Goal: Information Seeking & Learning: Learn about a topic

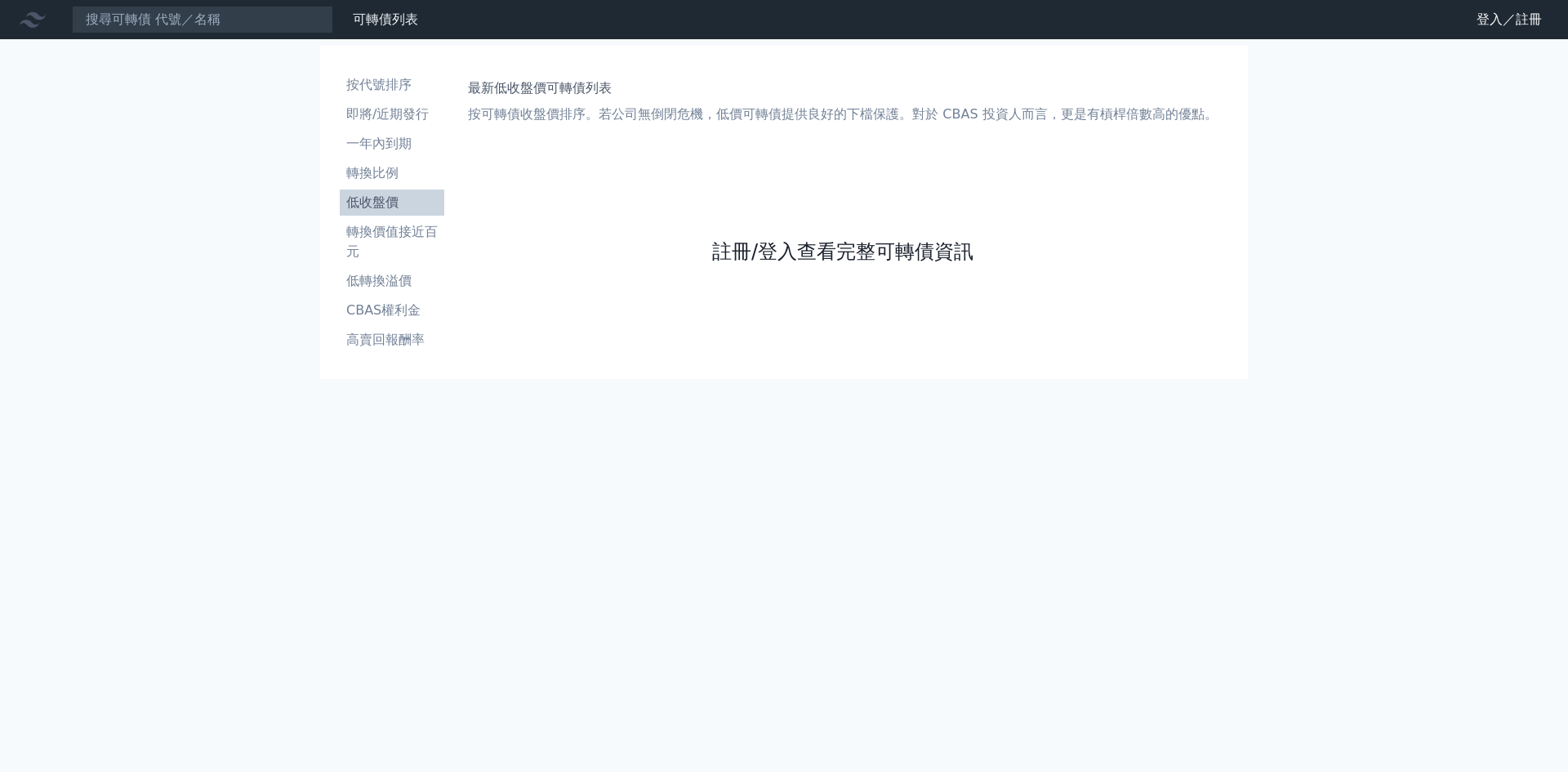
click at [852, 253] on link "註冊/登入查看完整可轉債資訊" at bounding box center [843, 251] width 261 height 26
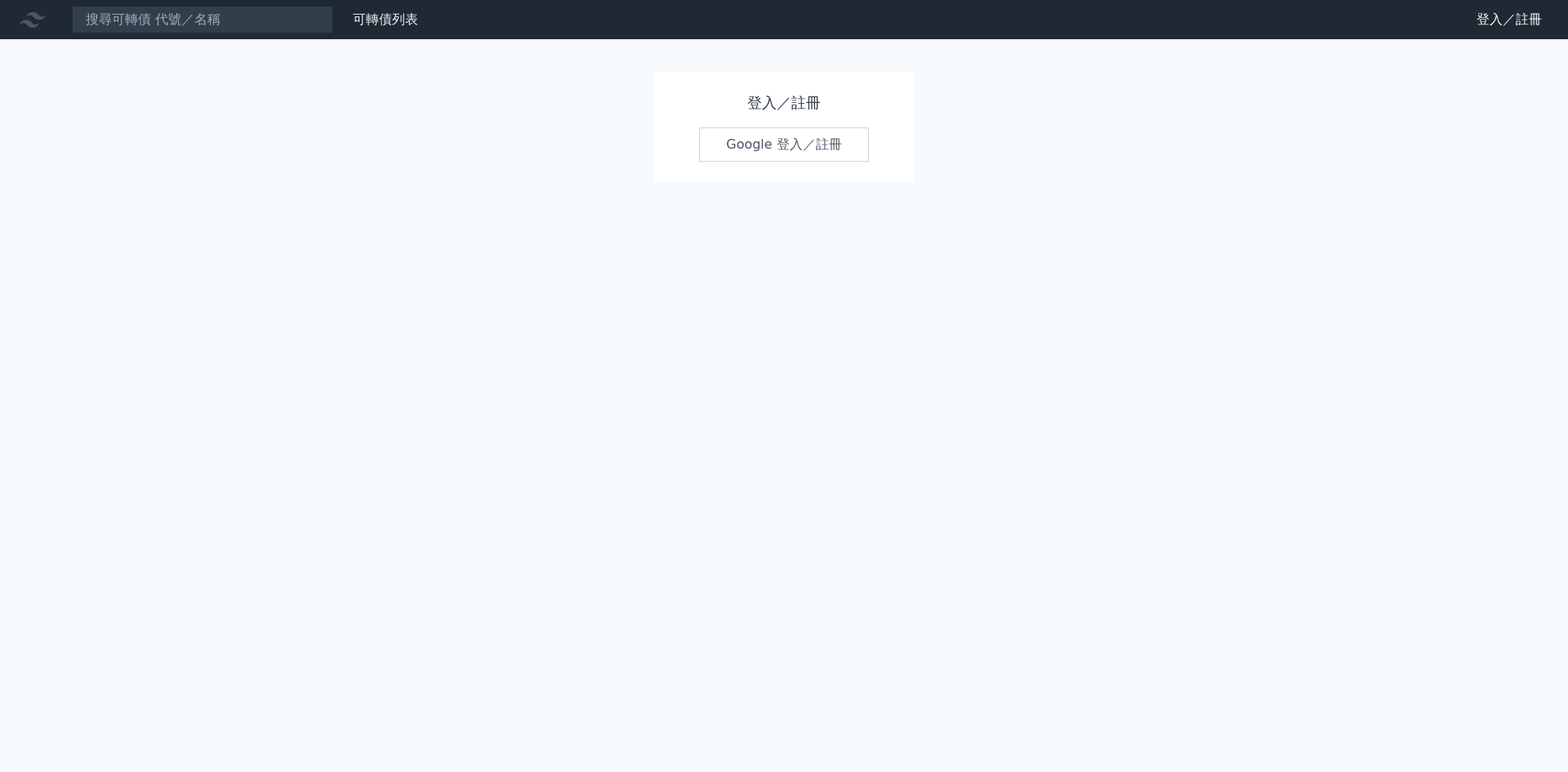
click at [814, 144] on link "Google 登入／註冊" at bounding box center [784, 145] width 169 height 34
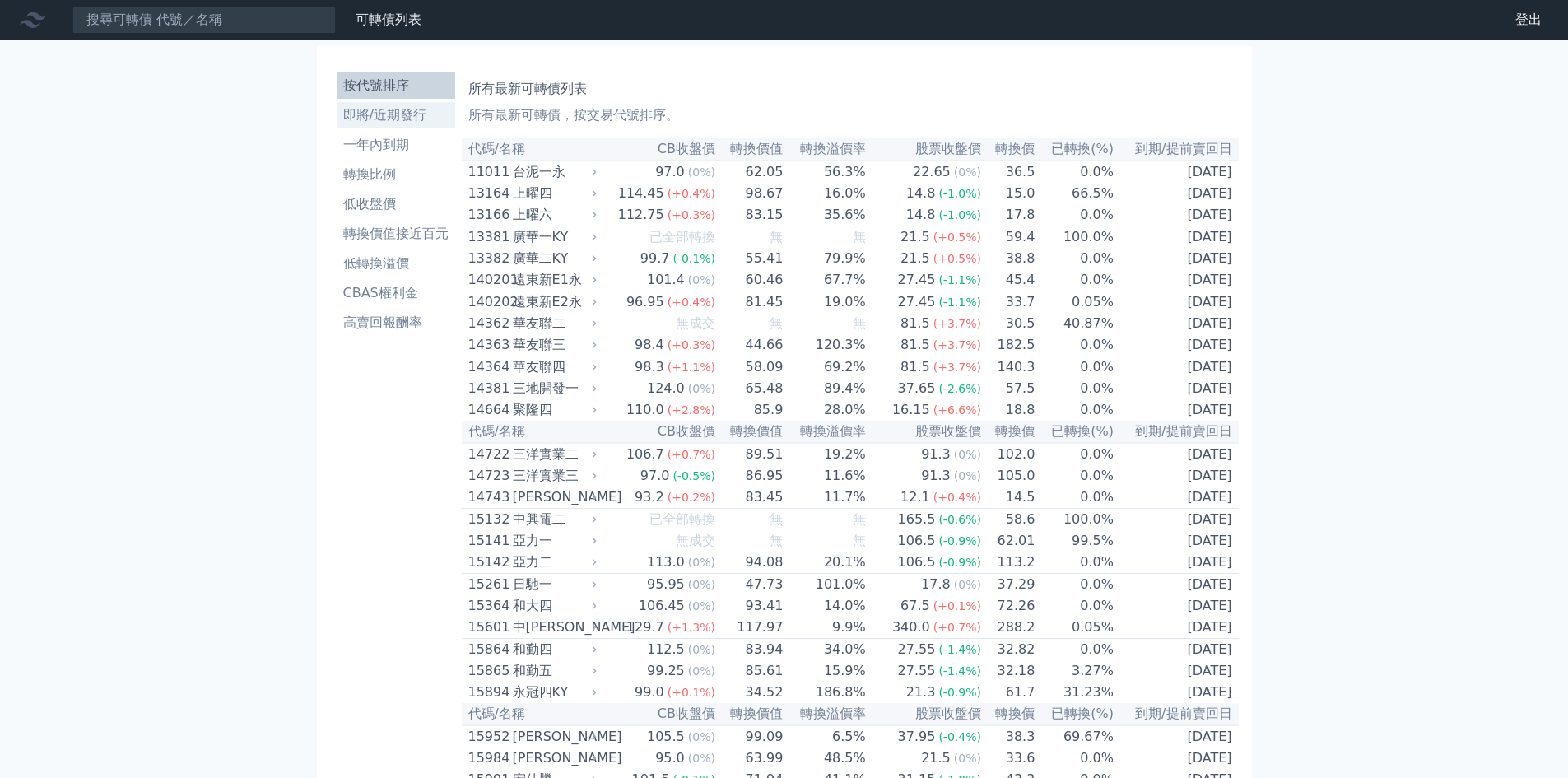
click at [351, 122] on li "即將/近期發行" at bounding box center [396, 115] width 119 height 20
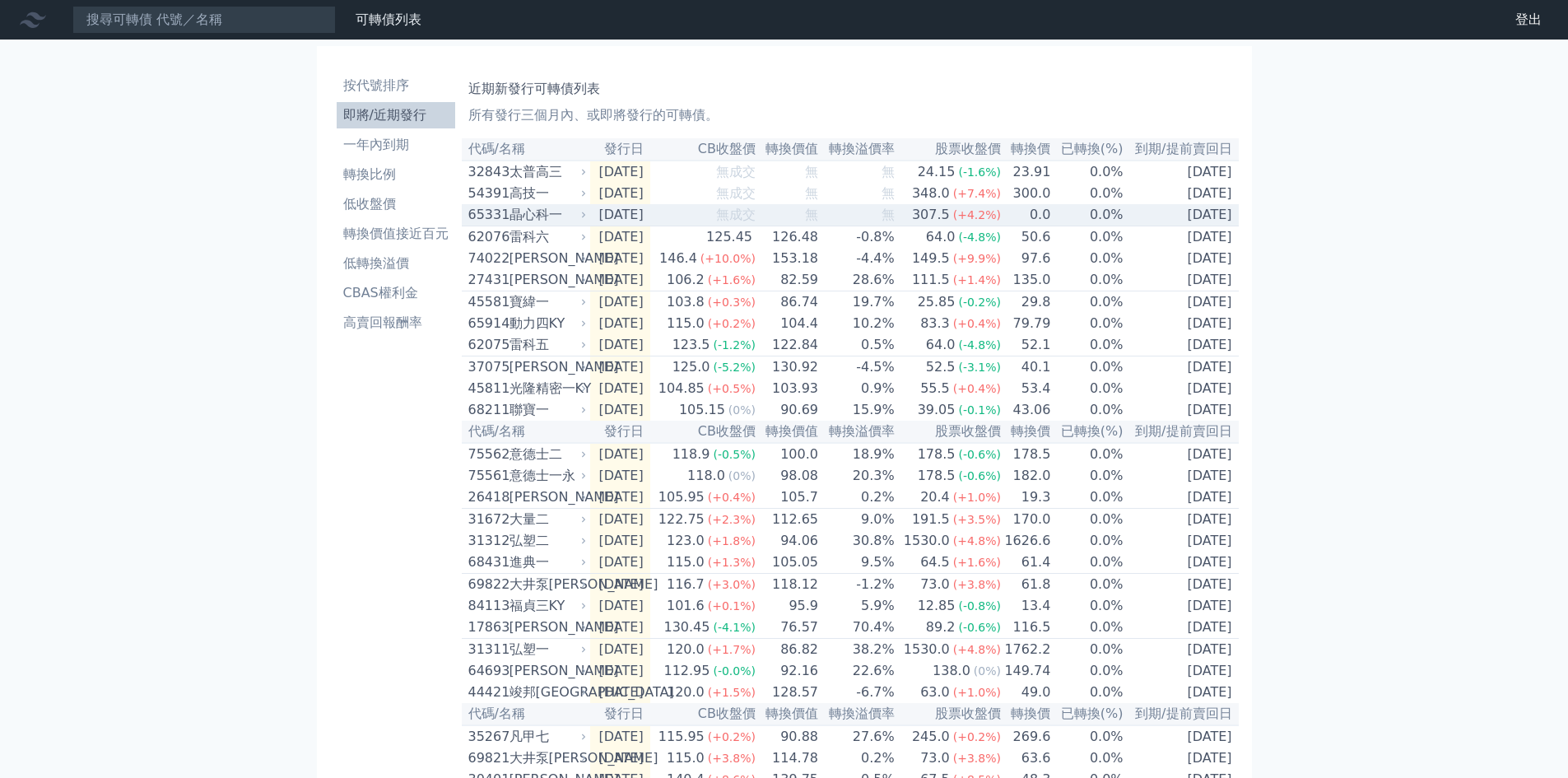
click at [542, 225] on div "晶心科一" at bounding box center [547, 215] width 74 height 20
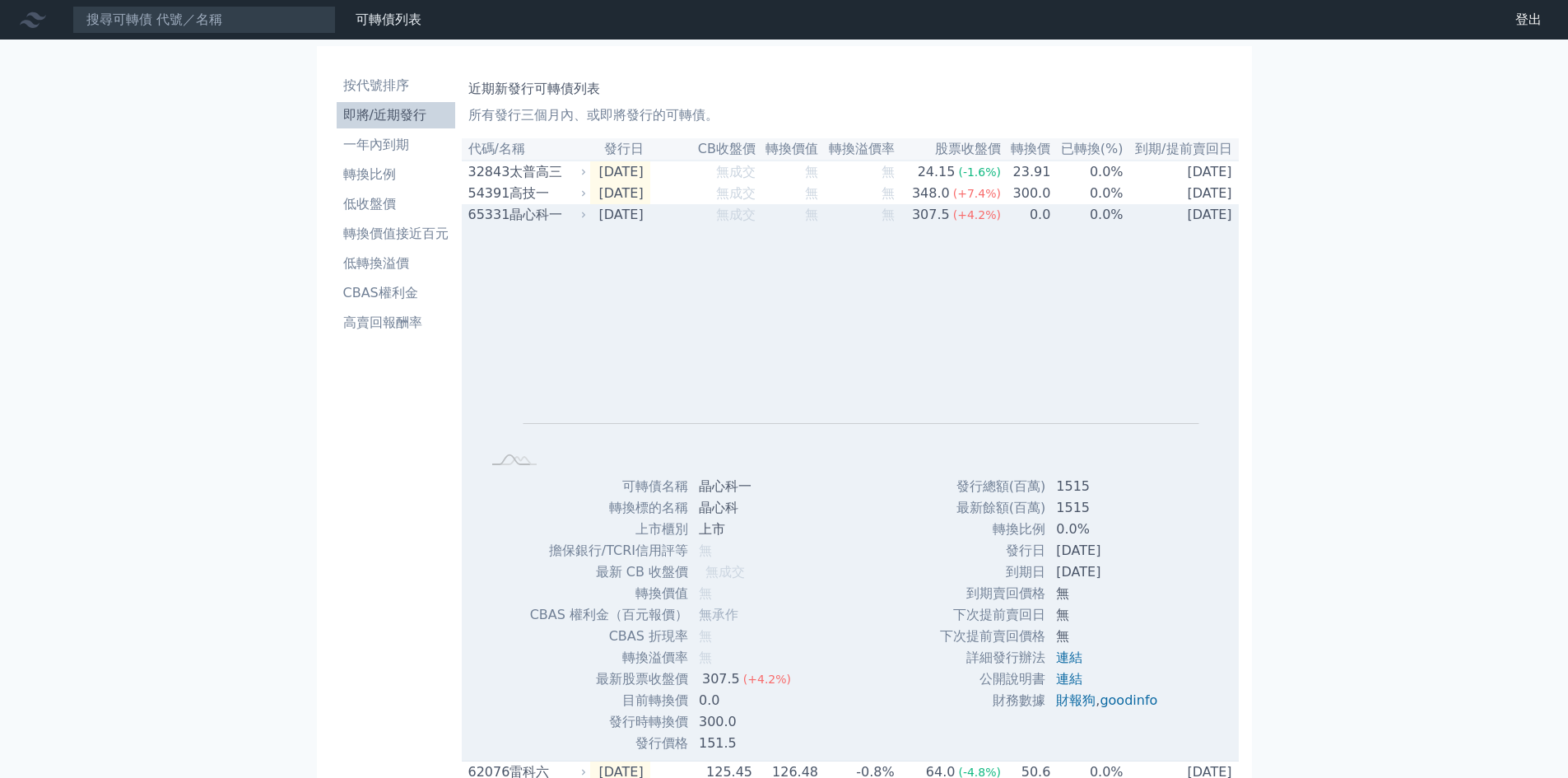
click at [542, 225] on div "晶心科一" at bounding box center [547, 215] width 74 height 20
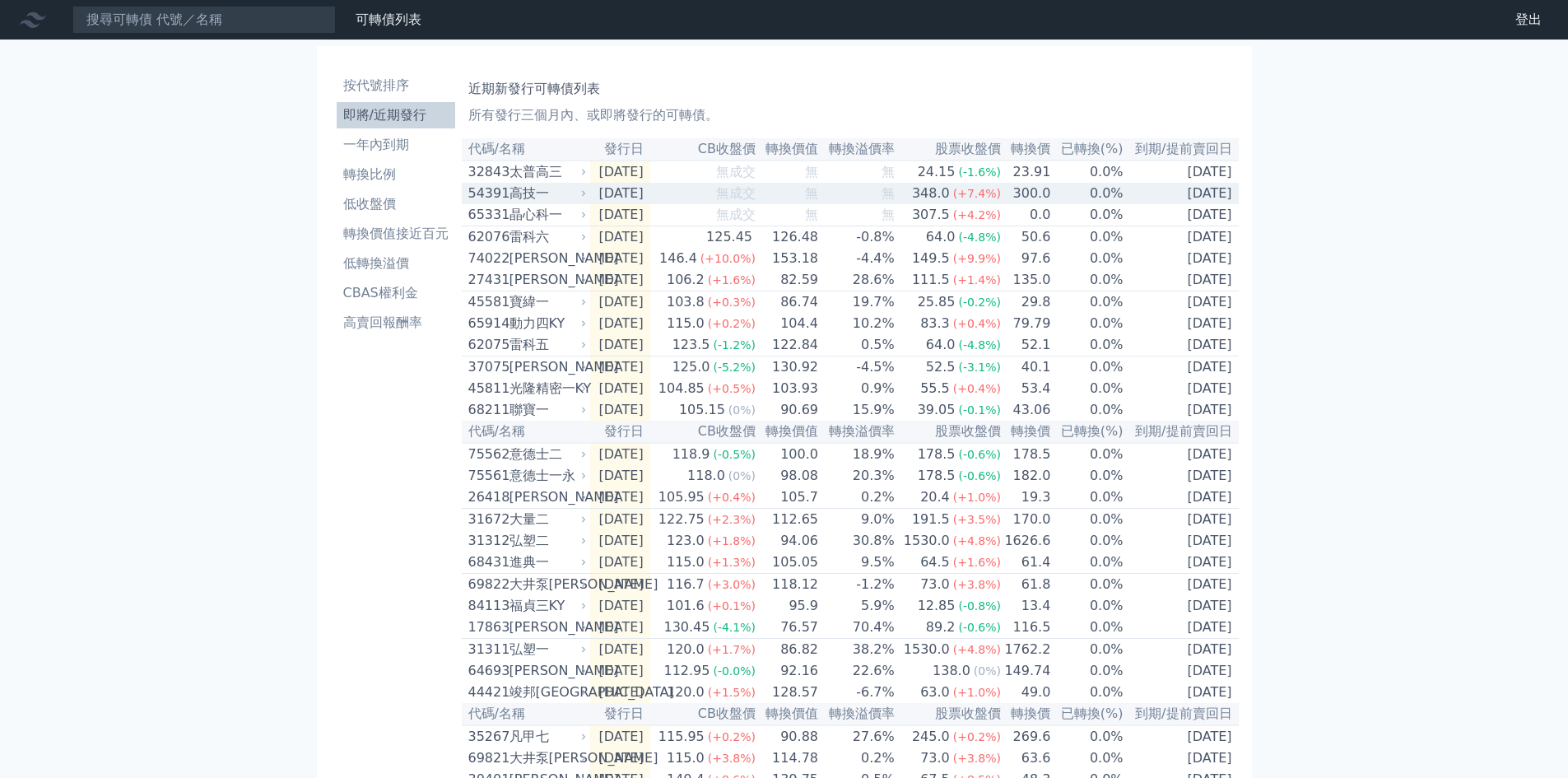
click at [591, 190] on td "[DATE]" at bounding box center [620, 193] width 60 height 22
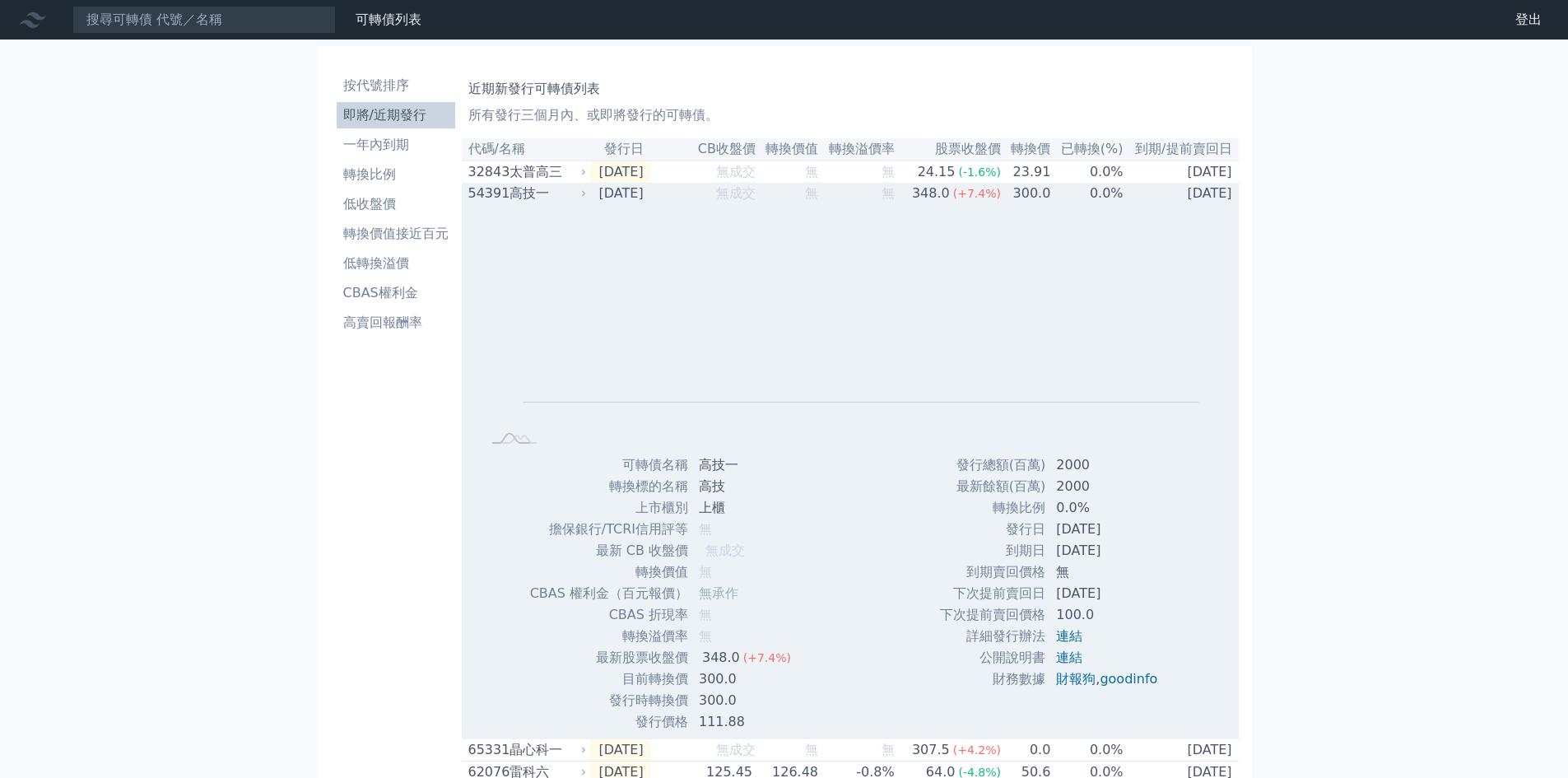
click at [591, 190] on td "[DATE]" at bounding box center [620, 193] width 60 height 22
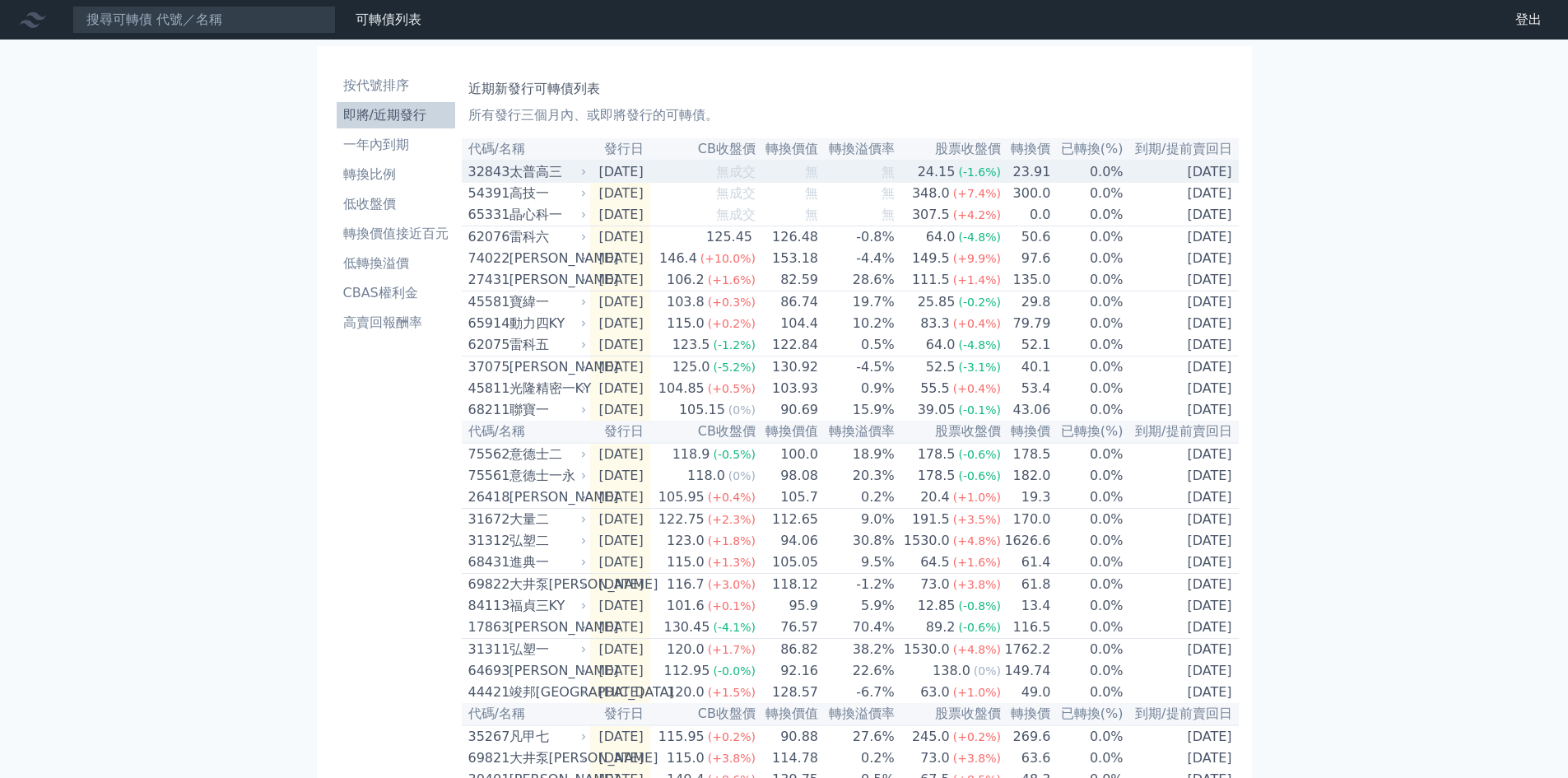
click at [594, 171] on td "[DATE]" at bounding box center [620, 172] width 60 height 22
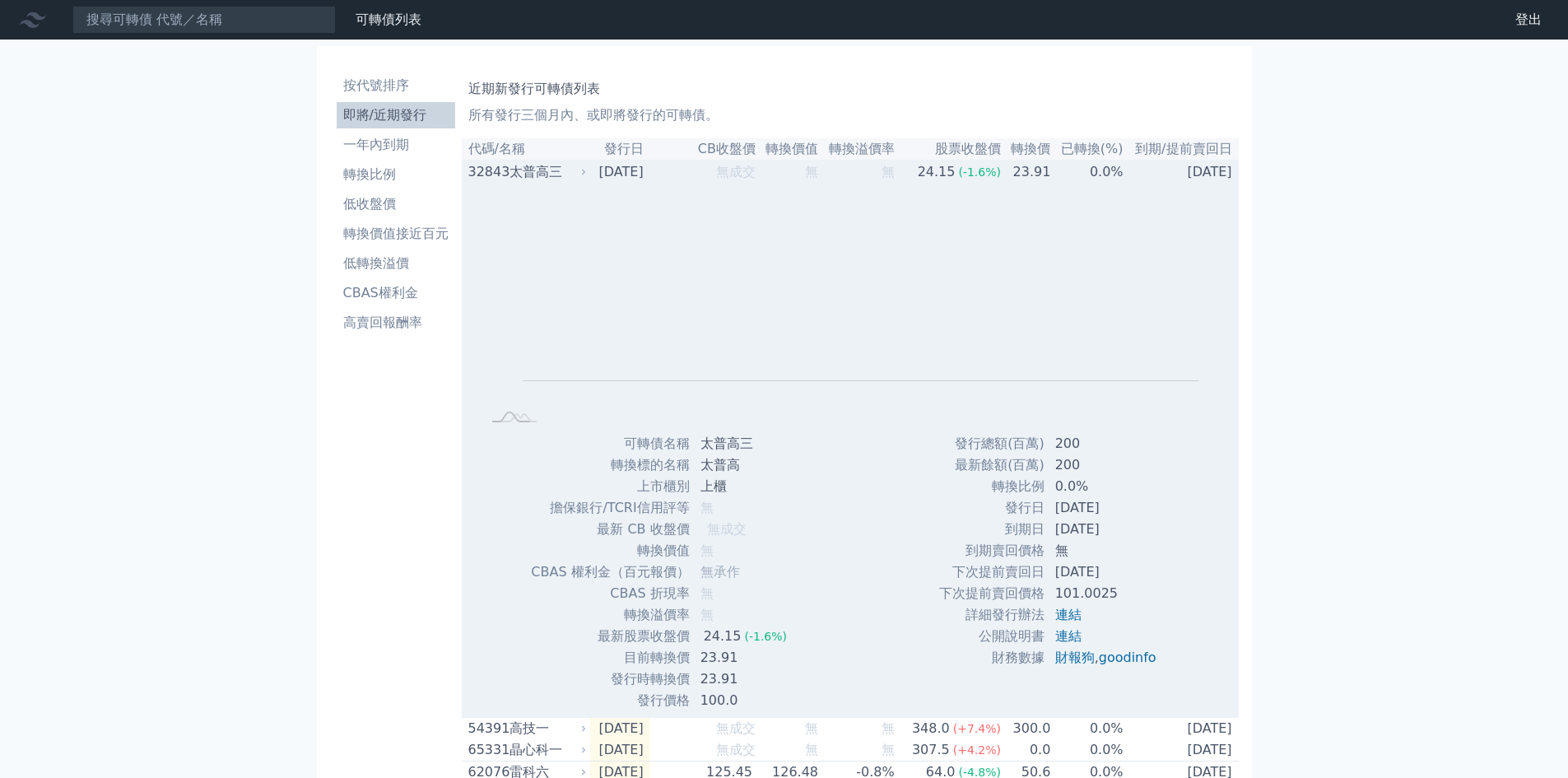
click at [594, 171] on td "[DATE]" at bounding box center [620, 172] width 60 height 22
